Goal: Navigation & Orientation: Find specific page/section

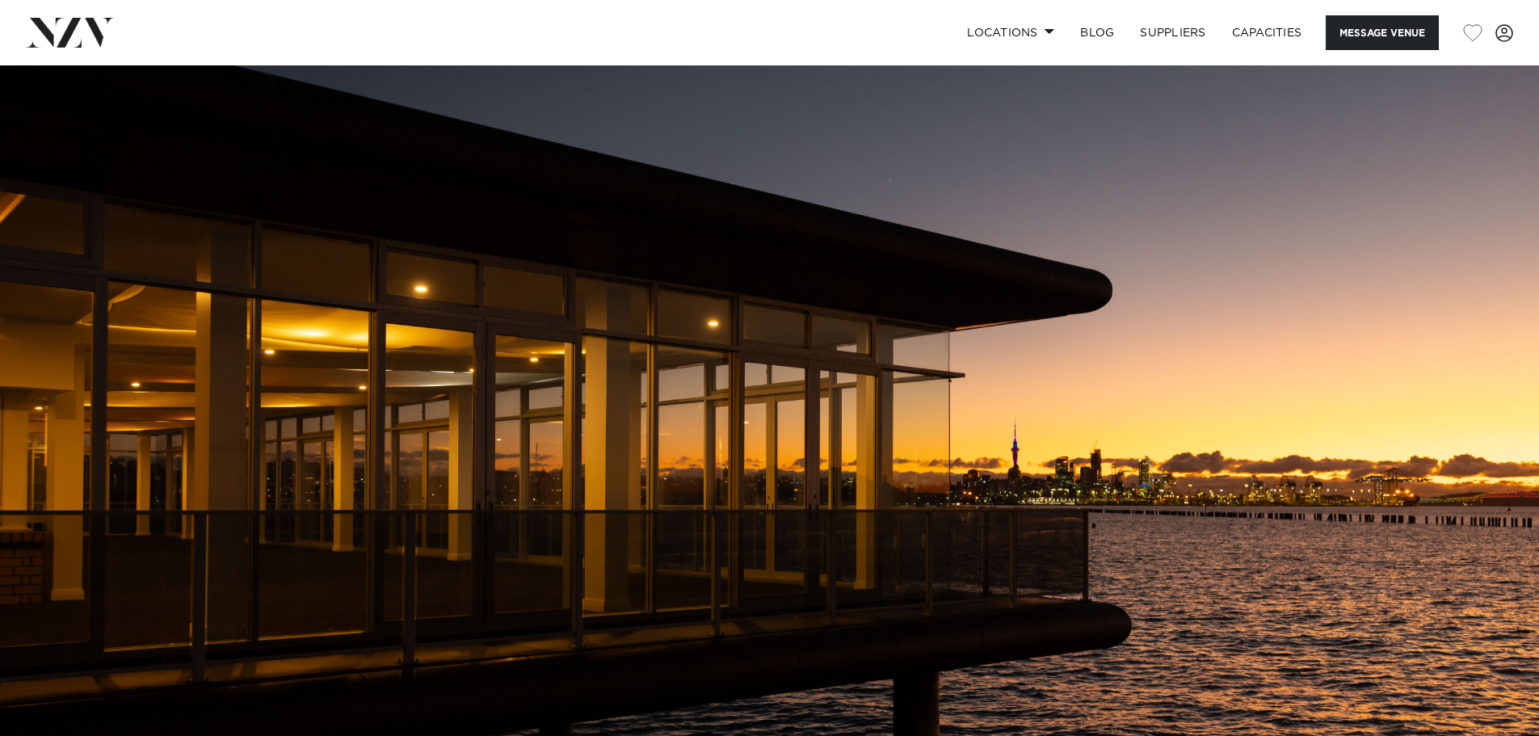
click at [807, 288] on img at bounding box center [769, 425] width 1539 height 721
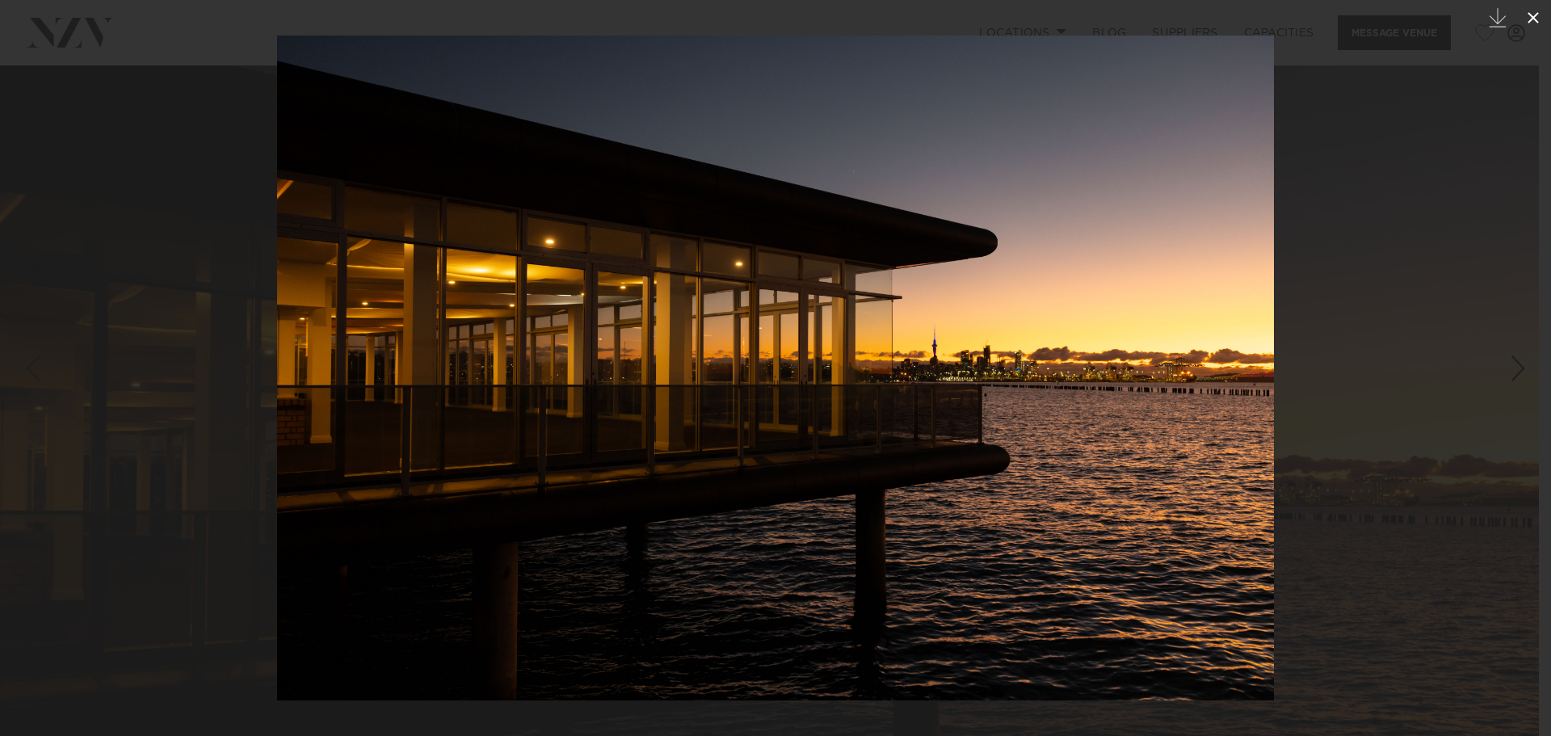
click at [1538, 20] on icon at bounding box center [1532, 17] width 19 height 19
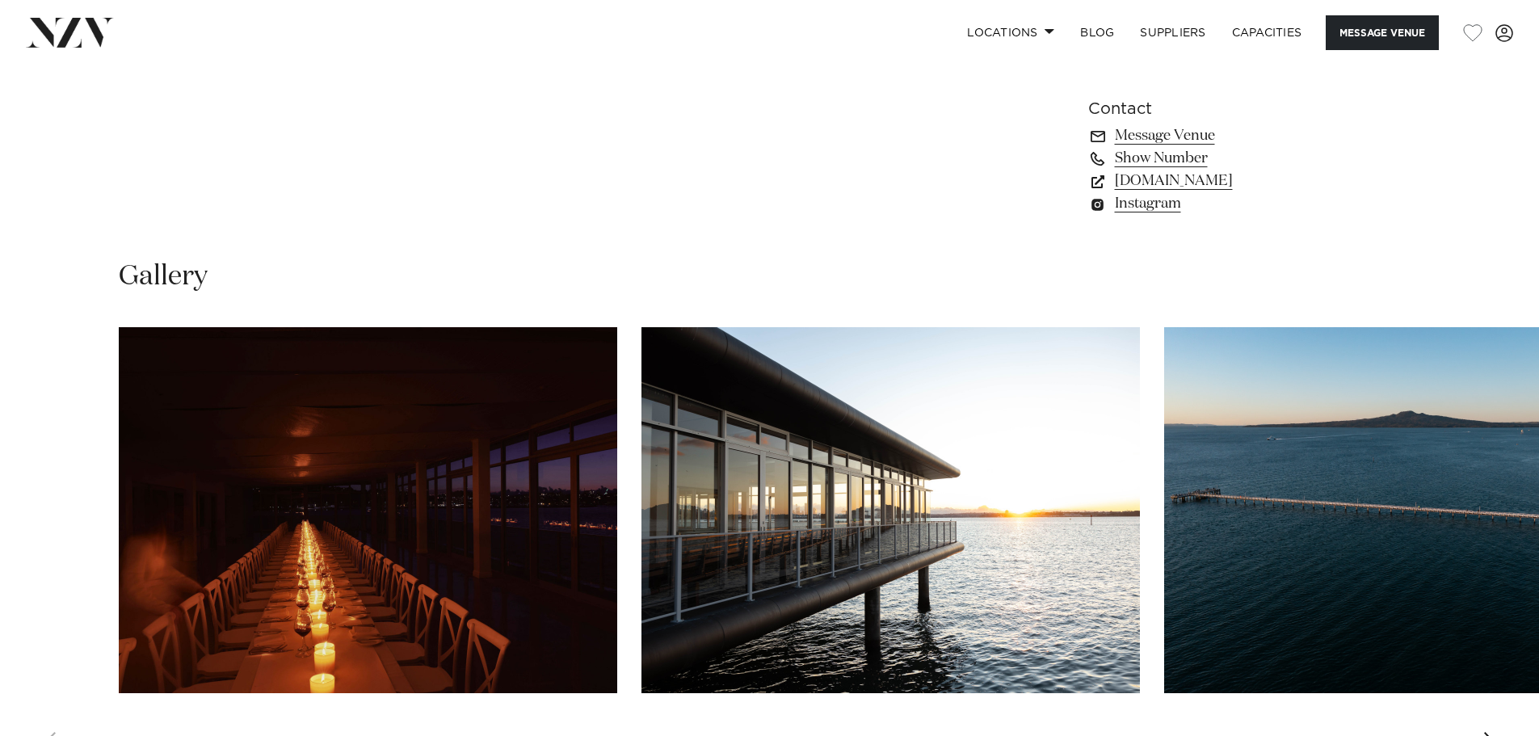
scroll to position [1610, 0]
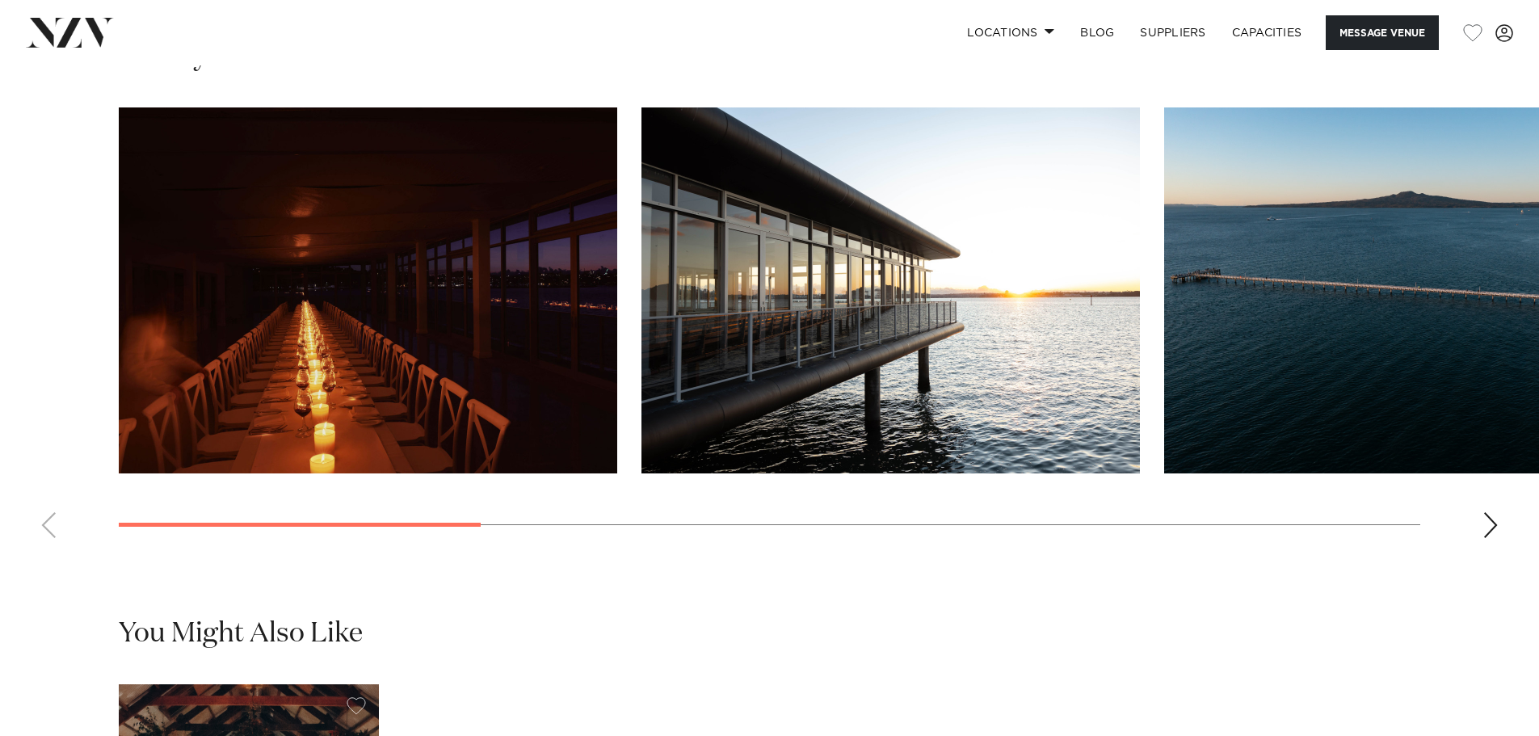
click at [1496, 538] on div "Next slide" at bounding box center [1490, 525] width 16 height 26
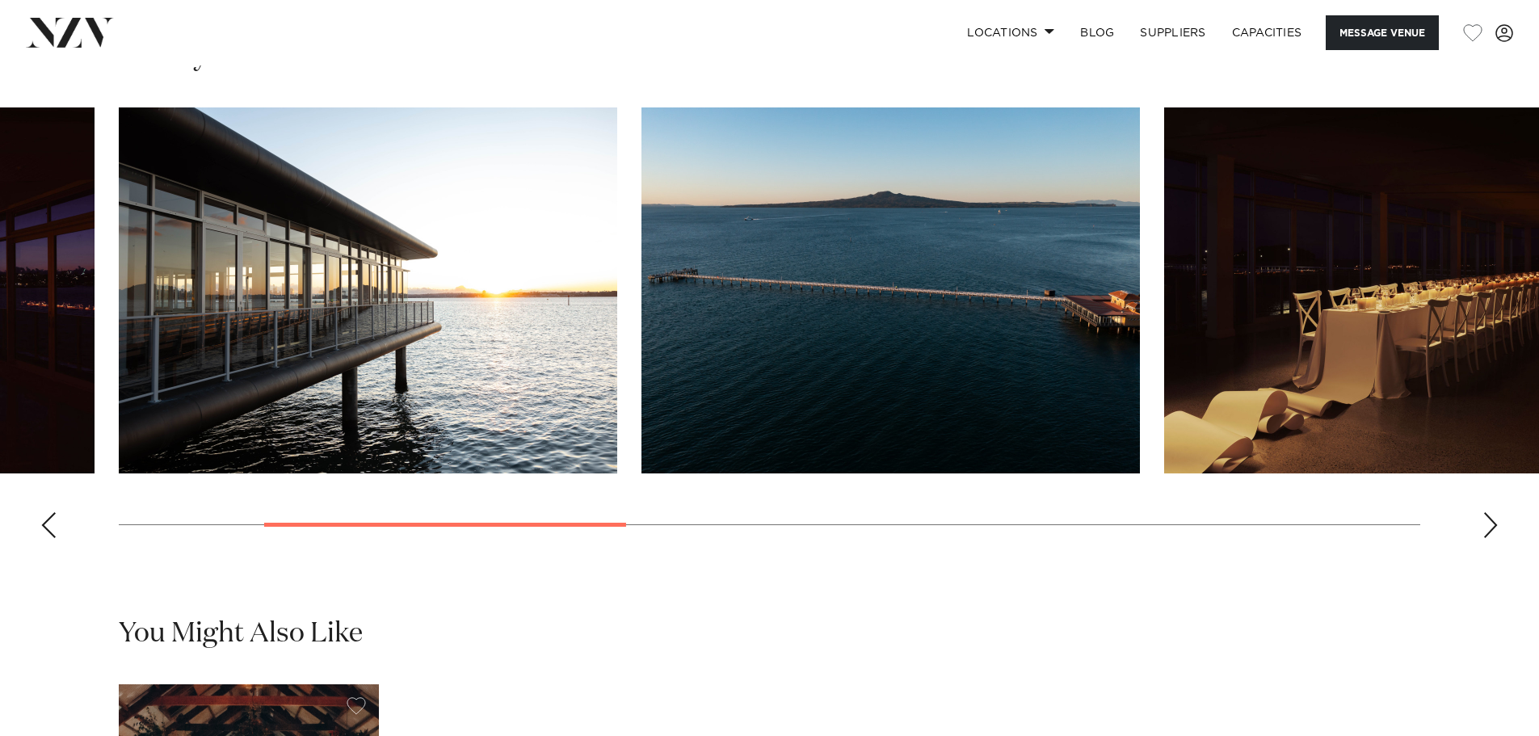
click at [1496, 538] on div "Next slide" at bounding box center [1490, 525] width 16 height 26
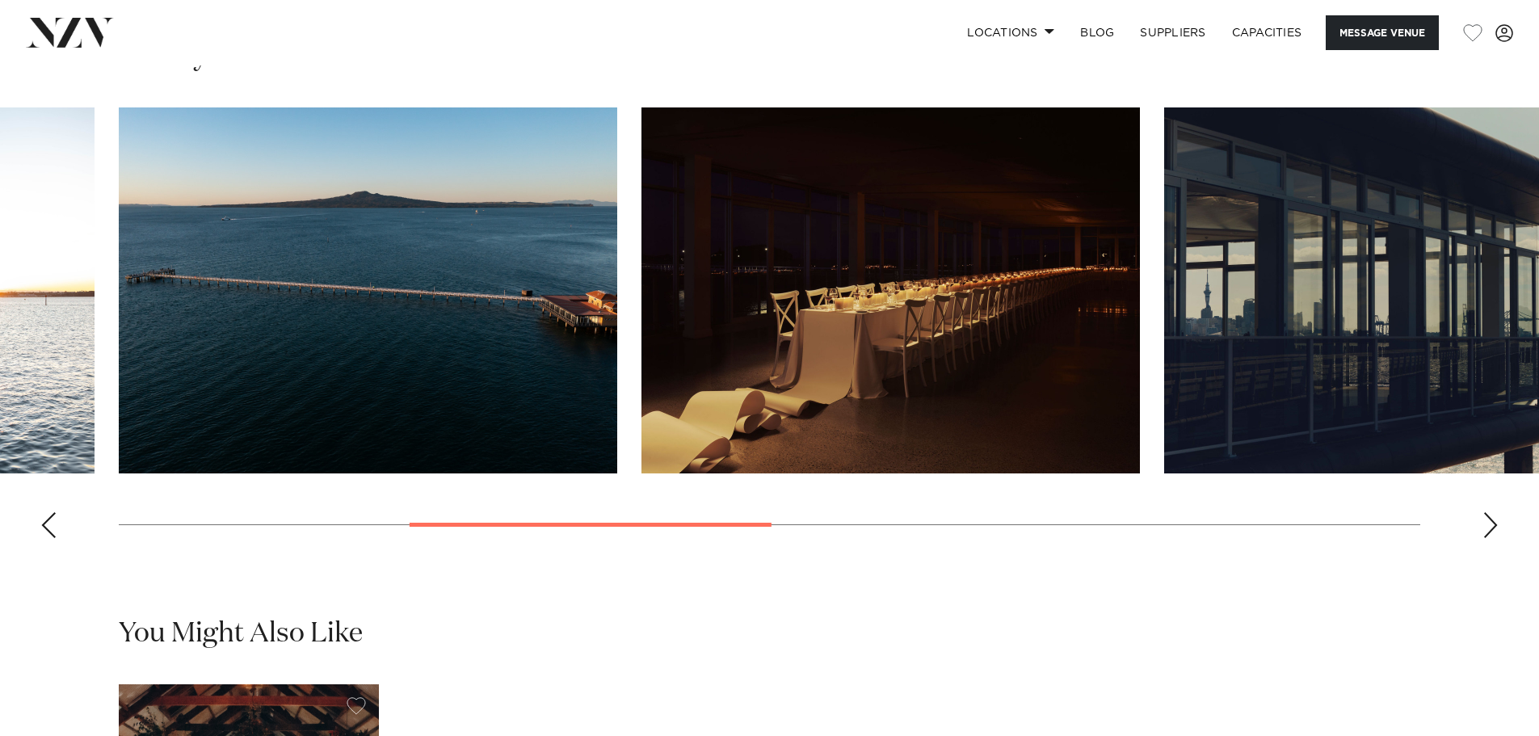
click at [1494, 538] on div "Next slide" at bounding box center [1490, 525] width 16 height 26
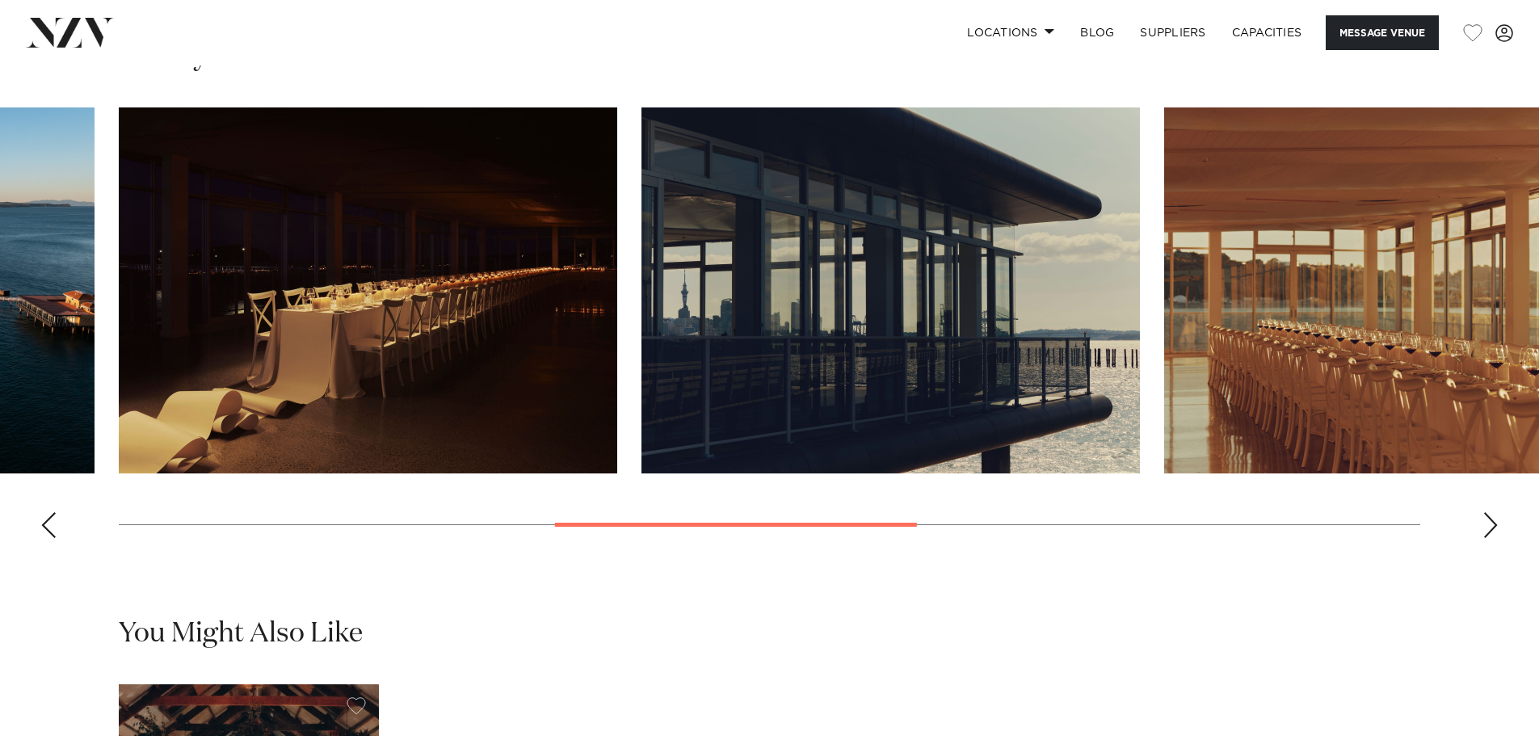
click at [1494, 538] on div "Next slide" at bounding box center [1490, 525] width 16 height 26
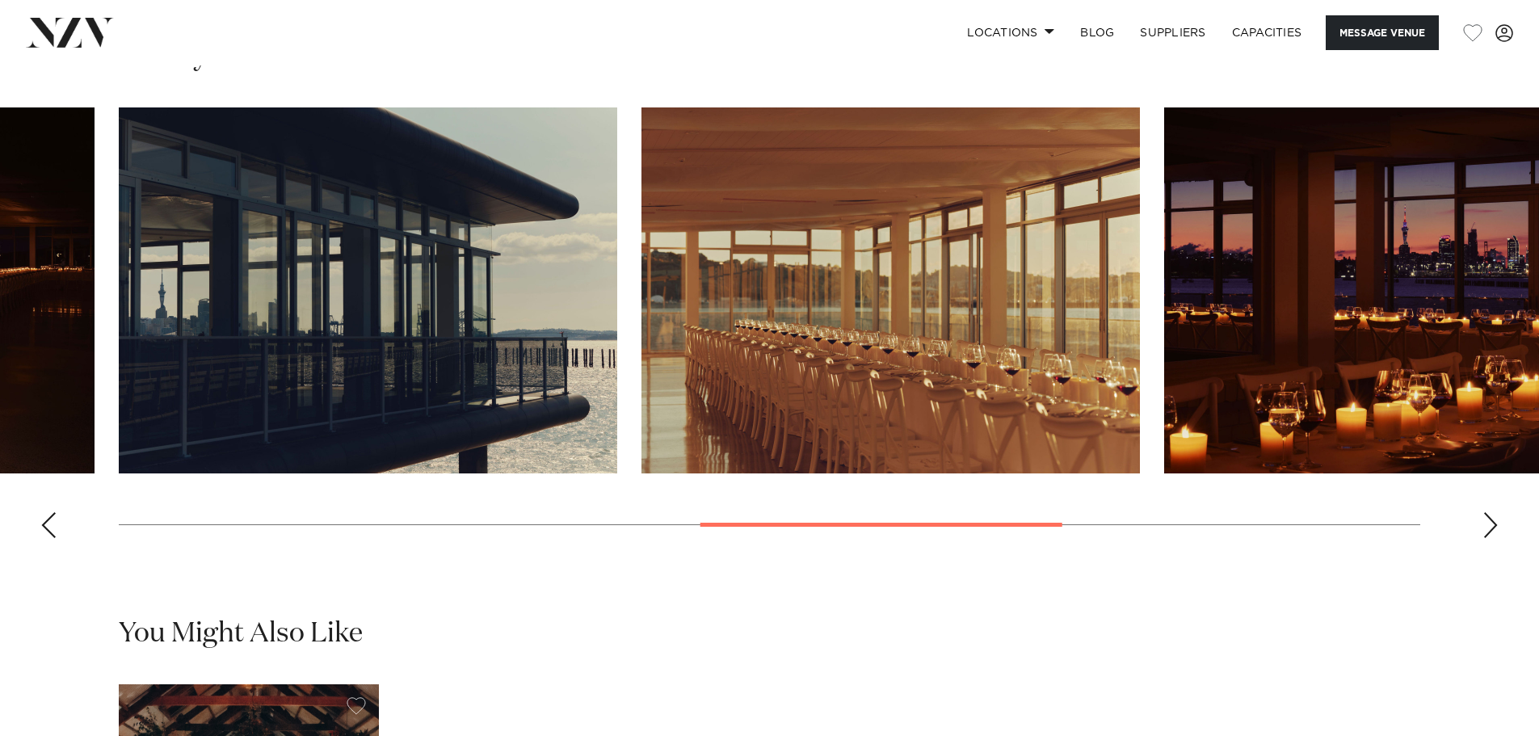
click at [1494, 538] on div "Next slide" at bounding box center [1490, 525] width 16 height 26
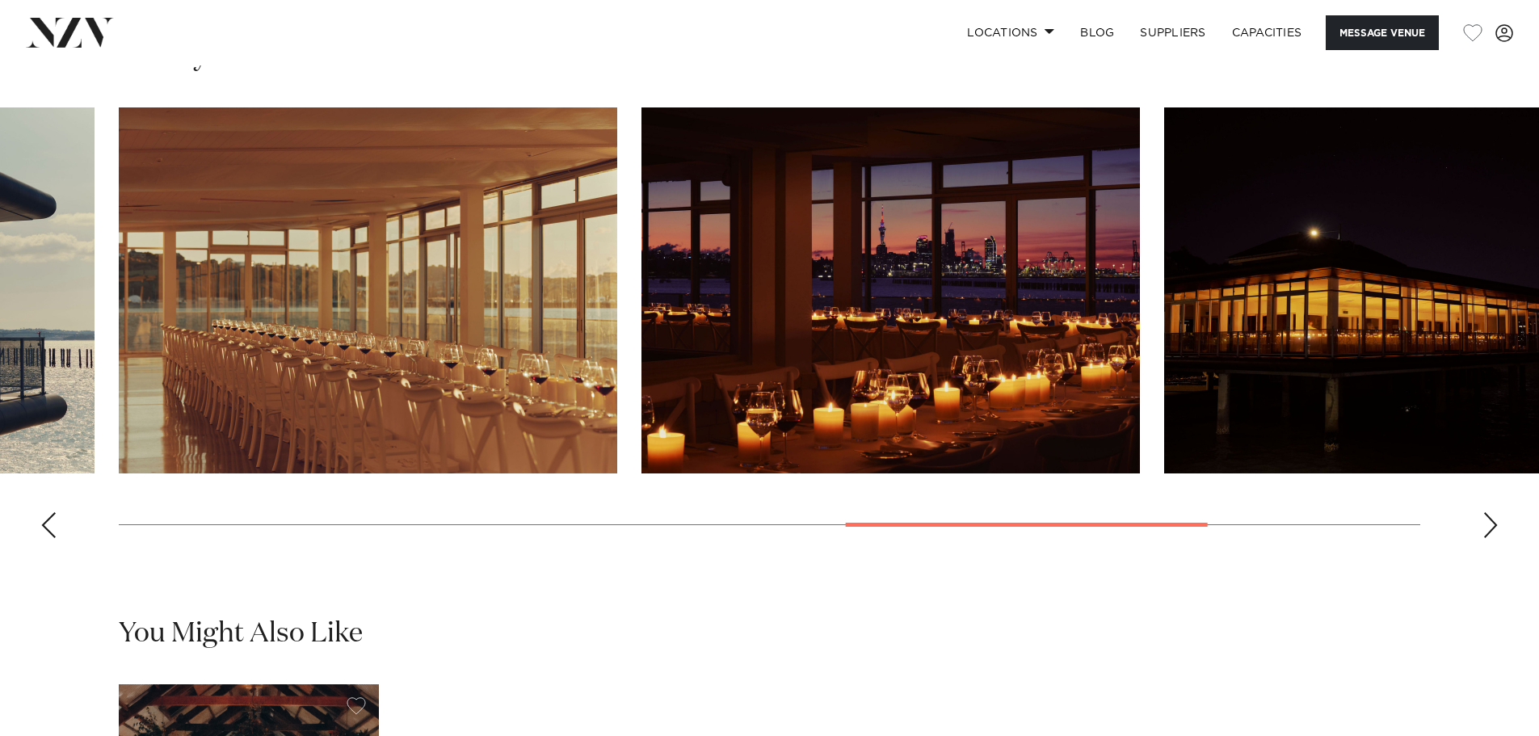
click at [1494, 538] on div "Next slide" at bounding box center [1490, 525] width 16 height 26
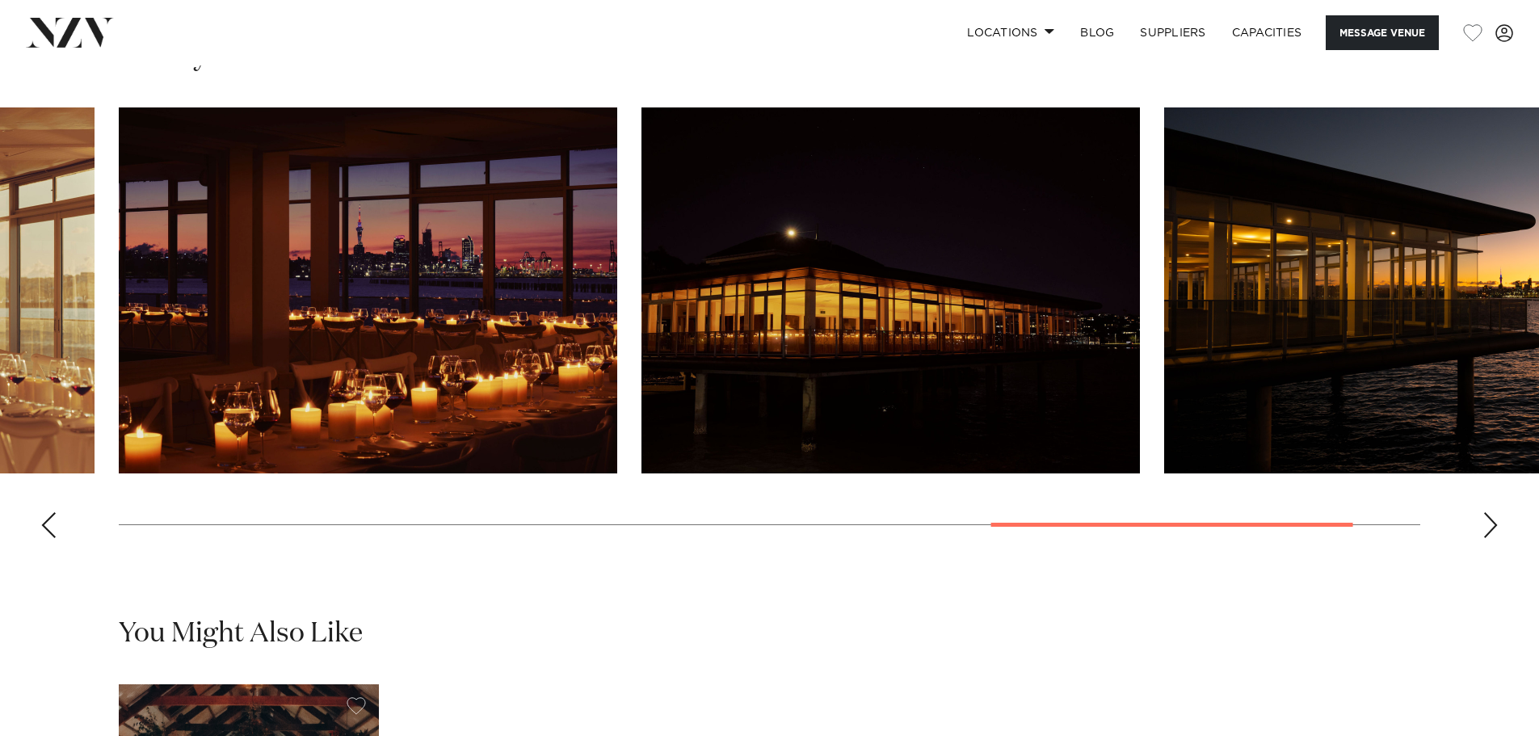
click at [1494, 538] on div "Next slide" at bounding box center [1490, 525] width 16 height 26
